Goal: Find specific page/section: Find specific page/section

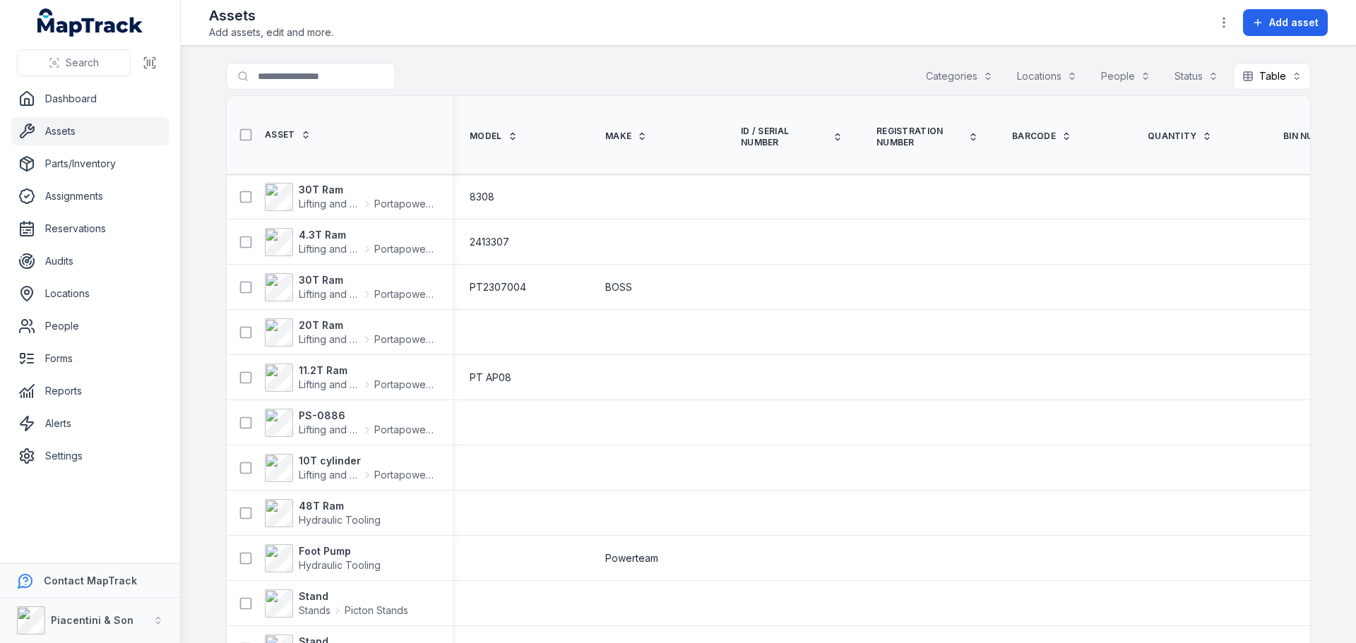
click at [973, 74] on button "Categories" at bounding box center [959, 76] width 85 height 27
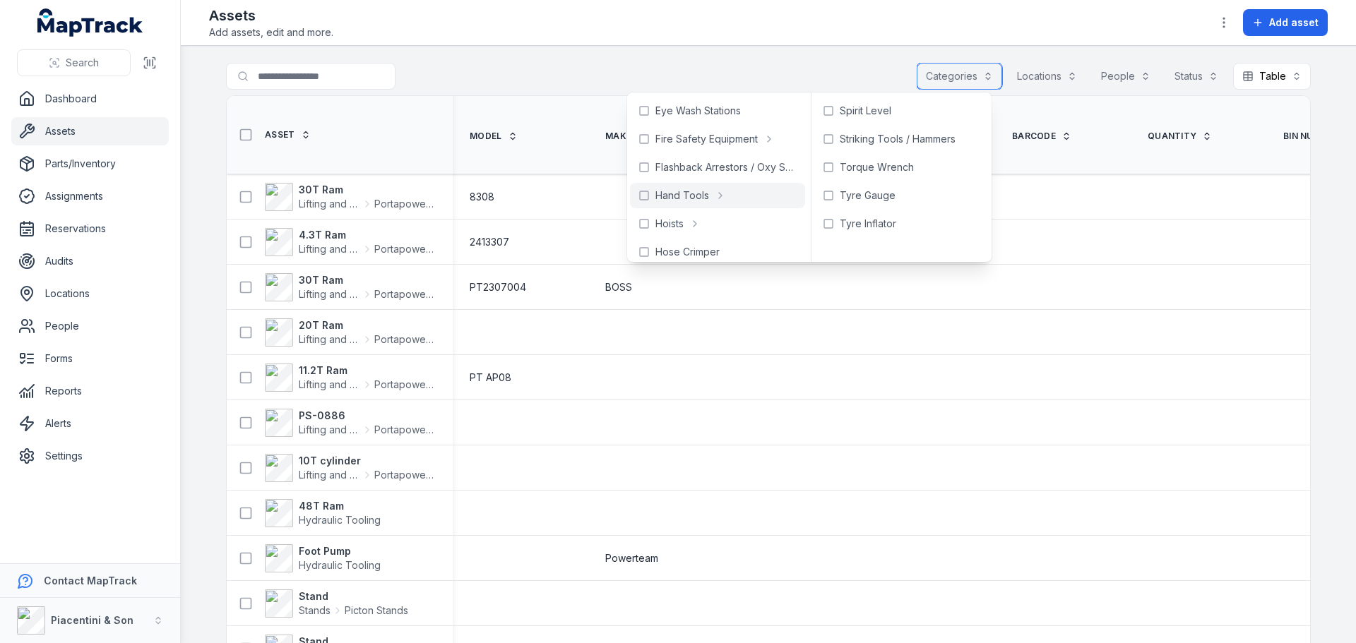
scroll to position [212, 0]
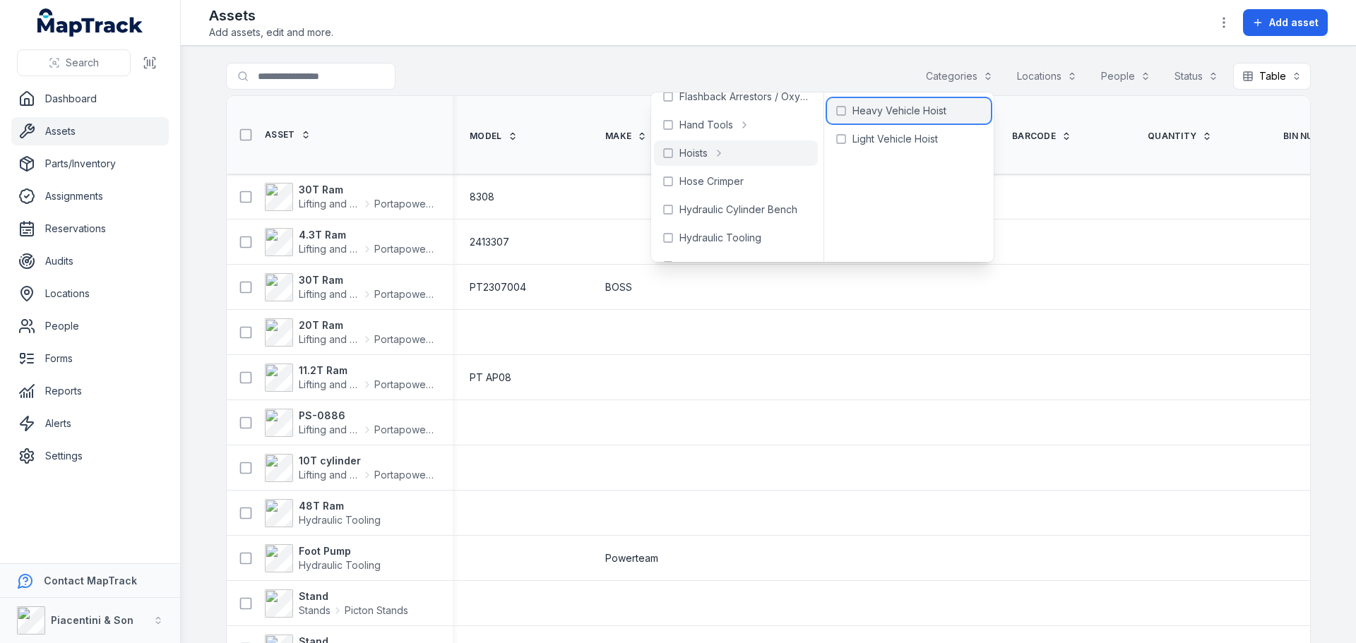
click at [857, 112] on span "Heavy Vehicle Hoist" at bounding box center [899, 111] width 94 height 14
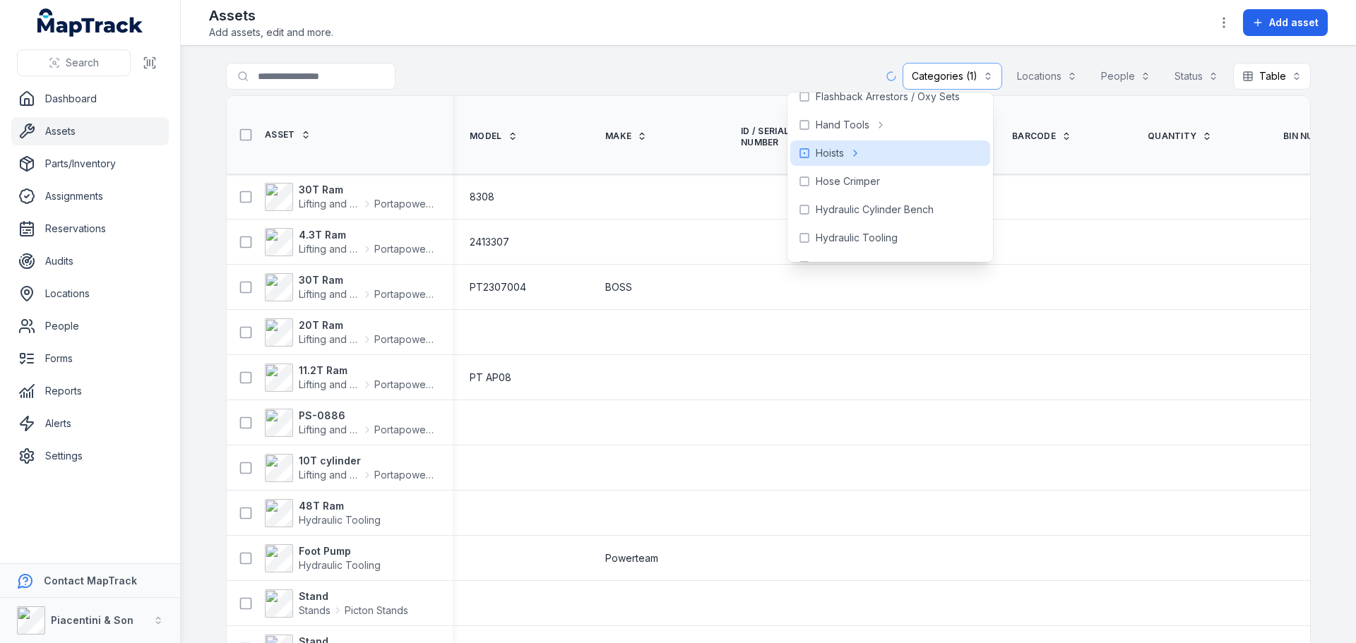
click at [747, 78] on div "**********" at bounding box center [768, 79] width 1085 height 32
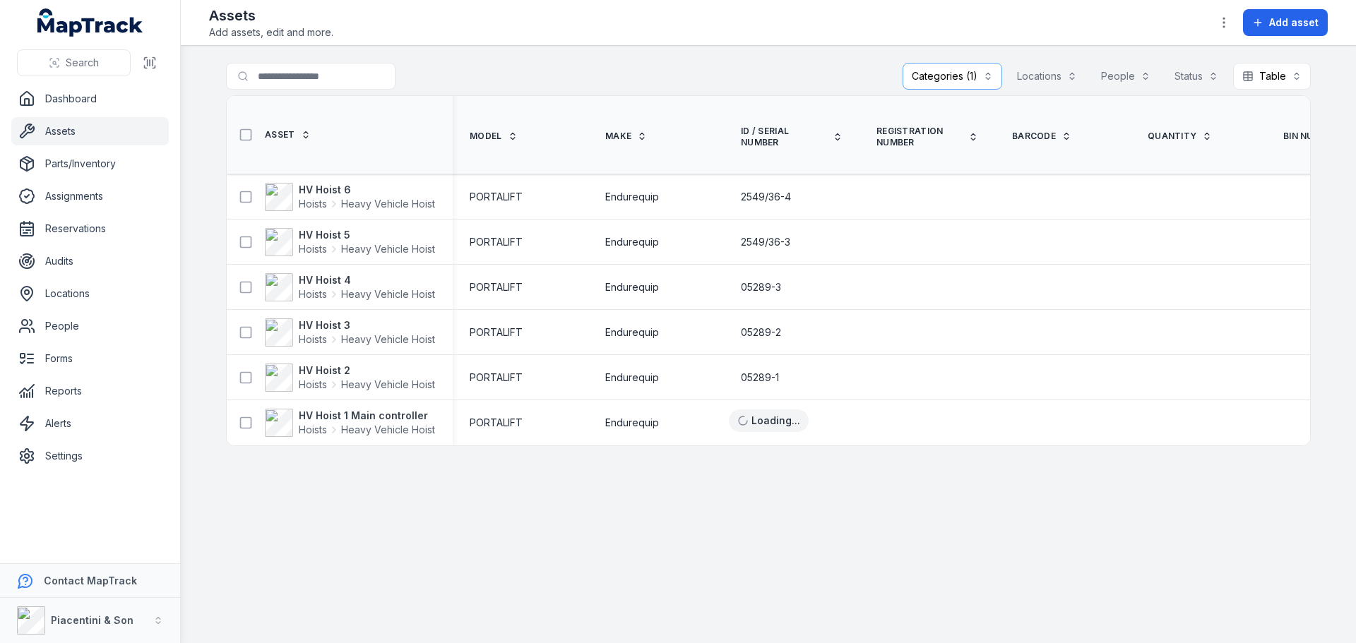
click at [483, 504] on main "**********" at bounding box center [768, 344] width 1175 height 597
click at [372, 417] on strong "HV Hoist 1 Main controller" at bounding box center [367, 416] width 136 height 14
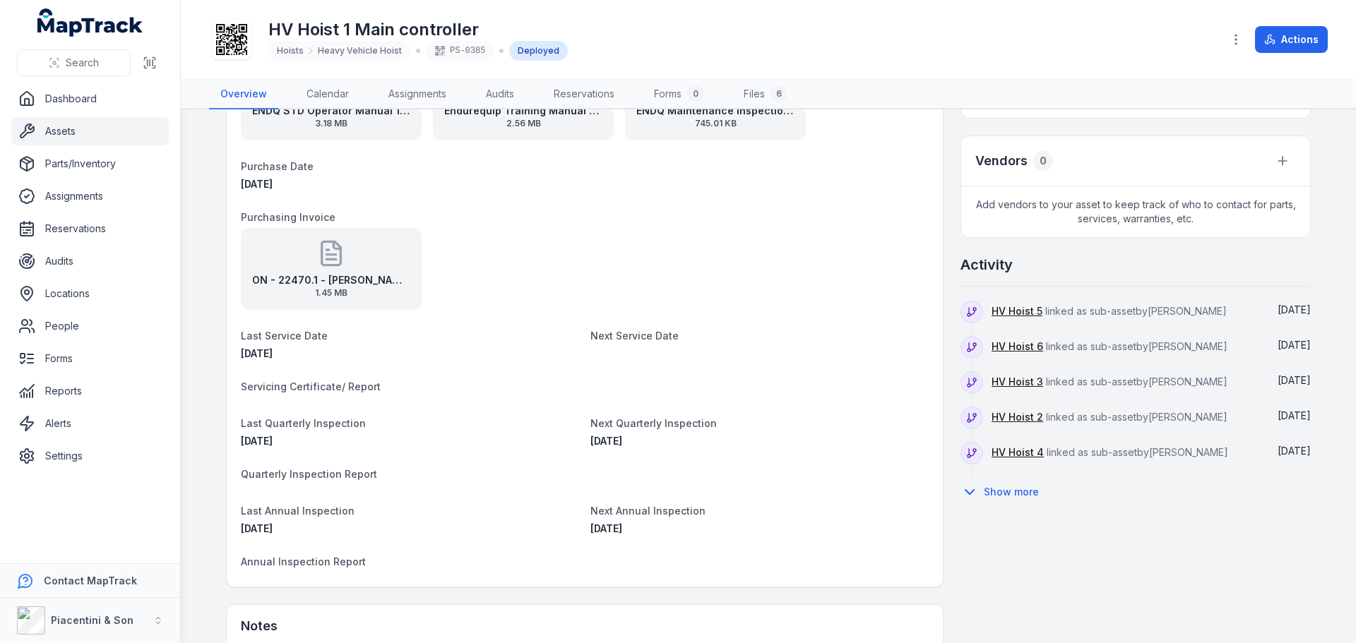
scroll to position [706, 0]
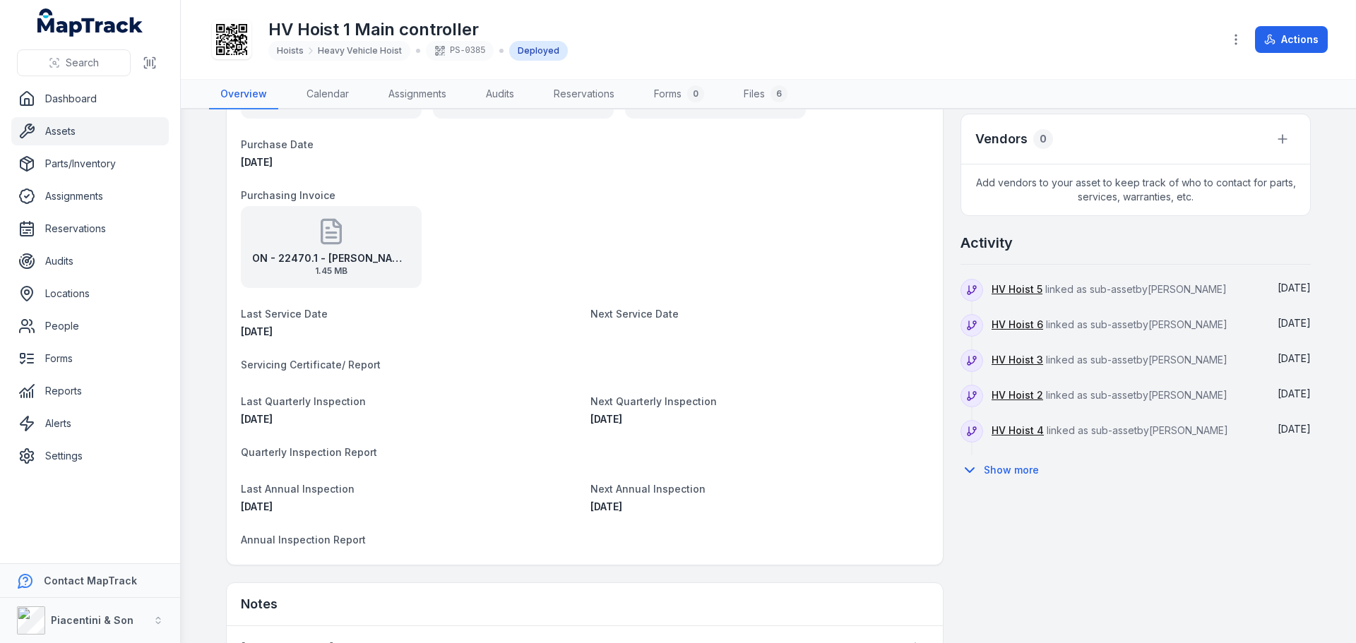
drag, startPoint x: 307, startPoint y: 420, endPoint x: 234, endPoint y: 418, distance: 72.8
click at [234, 418] on div "Category Hoists Heavy Vehicle Hoist Description HV Hoist 1 Main controller Mode…" at bounding box center [585, 207] width 716 height 715
click at [648, 418] on div "[DATE]" at bounding box center [759, 419] width 338 height 14
click at [647, 418] on div "[DATE]" at bounding box center [759, 419] width 338 height 14
click at [622, 418] on span "[DATE]" at bounding box center [606, 419] width 32 height 12
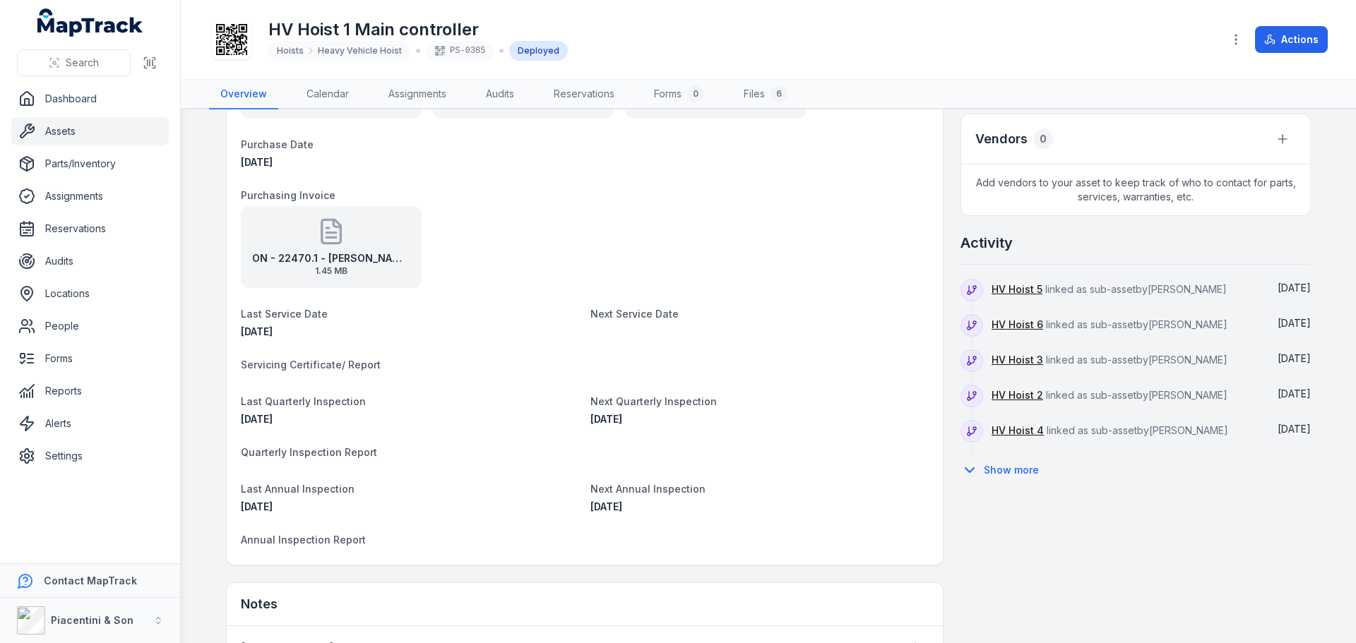
click at [622, 418] on span "[DATE]" at bounding box center [606, 419] width 32 height 12
copy span "[DATE]"
click at [622, 423] on span "[DATE]" at bounding box center [606, 419] width 32 height 12
